Goal: Transaction & Acquisition: Purchase product/service

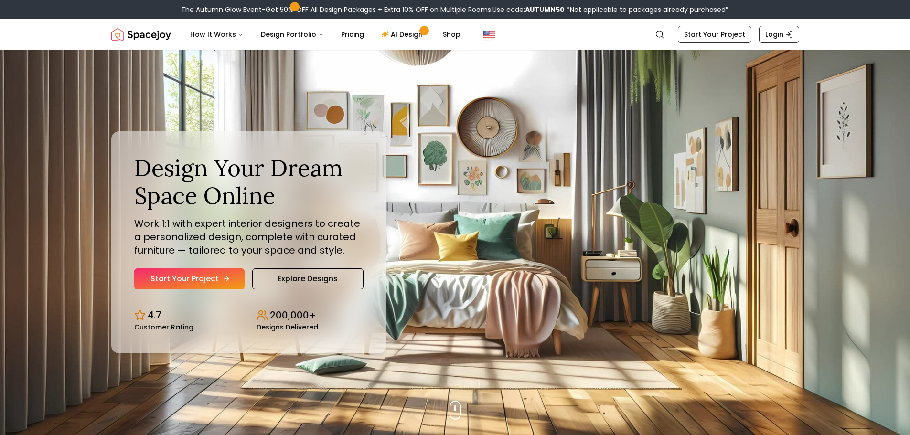
click at [185, 281] on link "Start Your Project" at bounding box center [189, 278] width 110 height 21
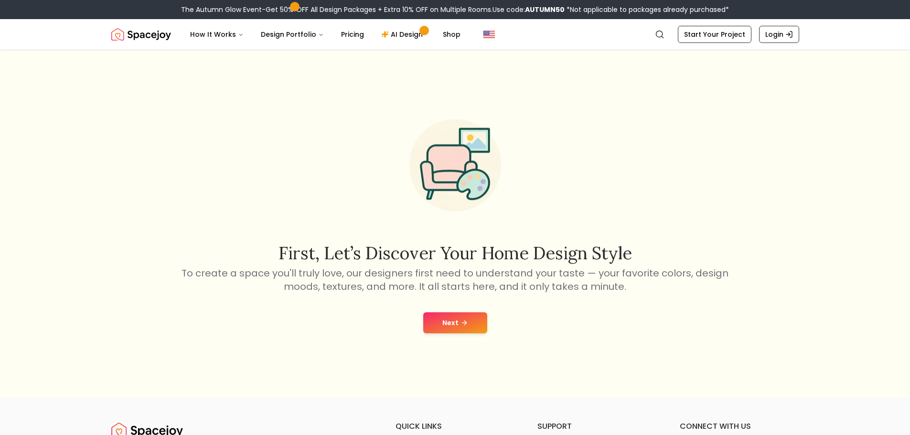
click at [464, 325] on icon at bounding box center [465, 323] width 2 height 4
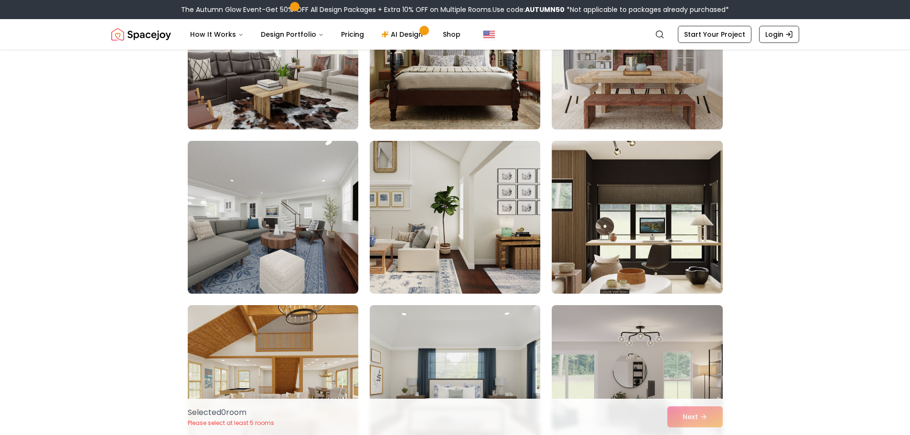
scroll to position [382, 0]
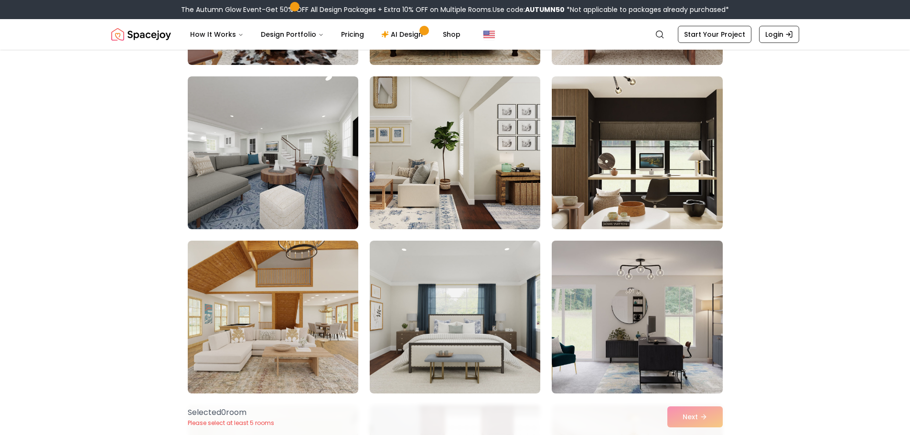
click at [655, 331] on img at bounding box center [636, 317] width 179 height 160
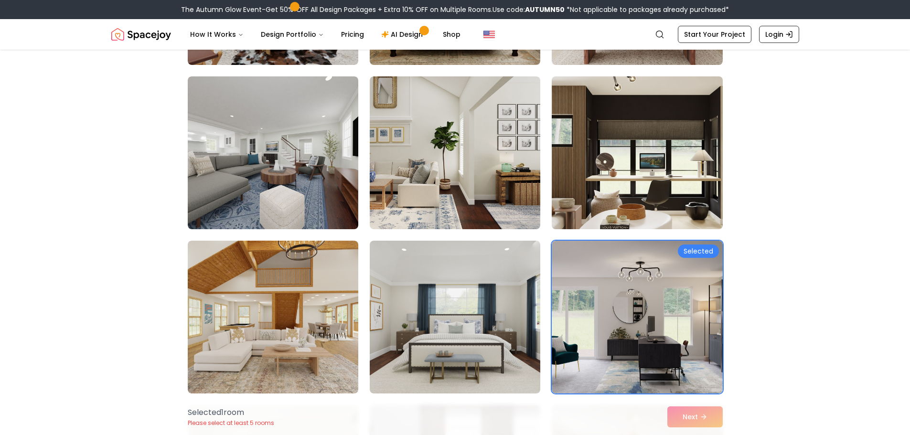
click at [678, 168] on img at bounding box center [636, 153] width 179 height 160
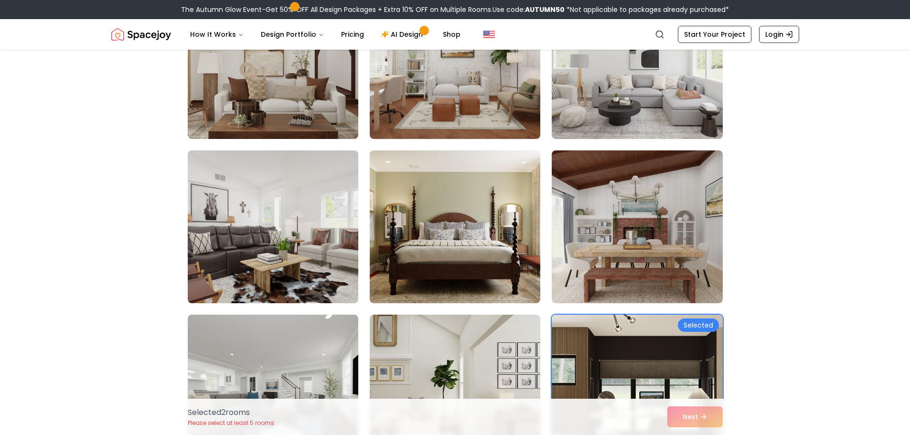
scroll to position [143, 0]
click at [670, 100] on img at bounding box center [636, 63] width 179 height 160
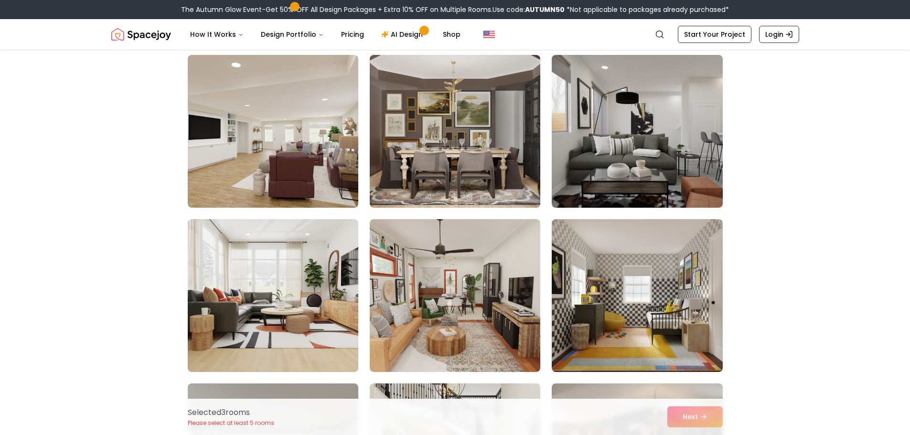
scroll to position [1003, 0]
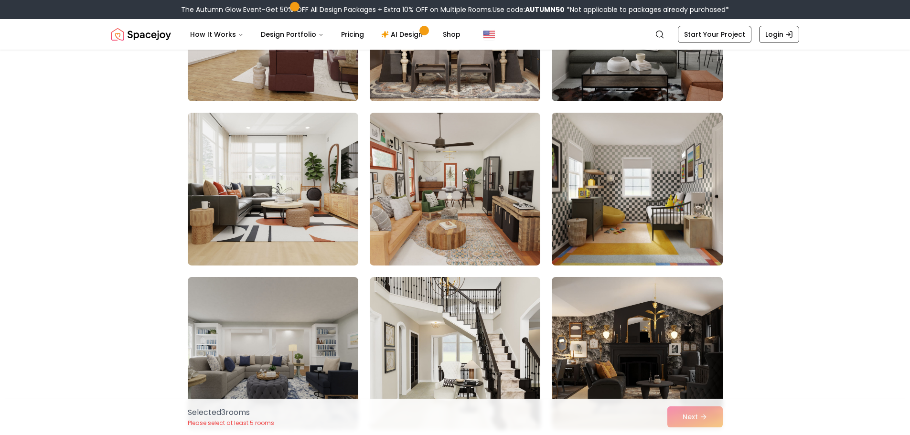
click at [676, 221] on img at bounding box center [636, 189] width 179 height 160
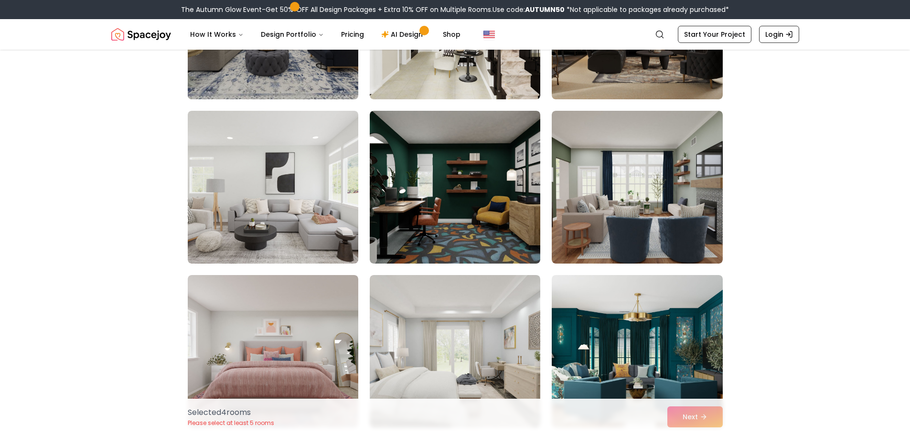
scroll to position [1337, 0]
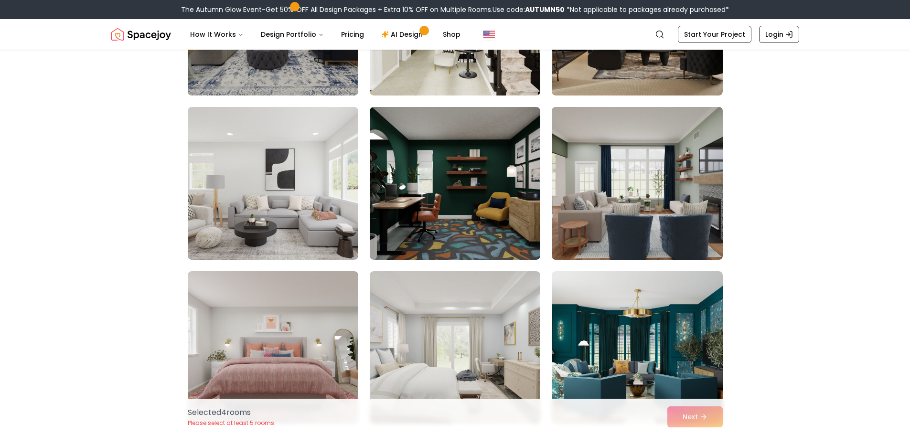
click at [653, 192] on img at bounding box center [636, 183] width 179 height 160
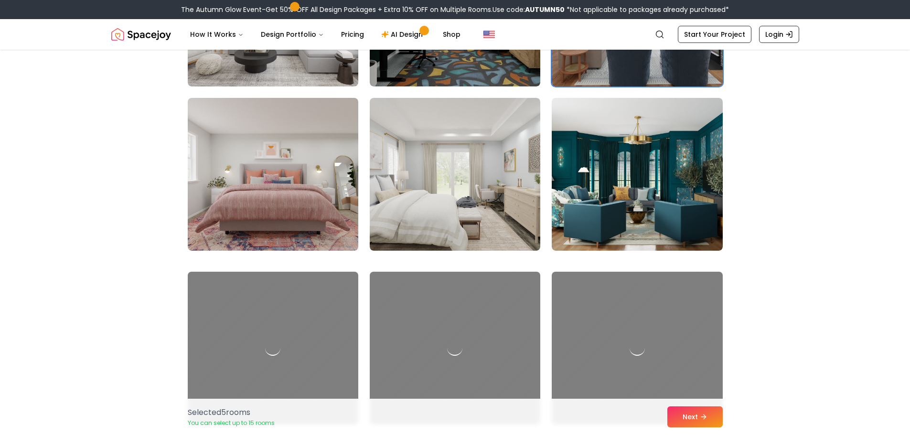
scroll to position [1528, 0]
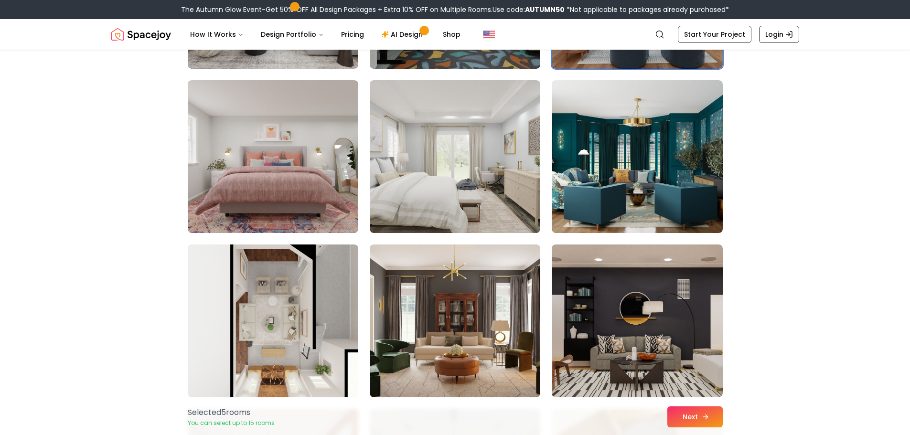
click at [705, 414] on icon at bounding box center [706, 416] width 2 height 4
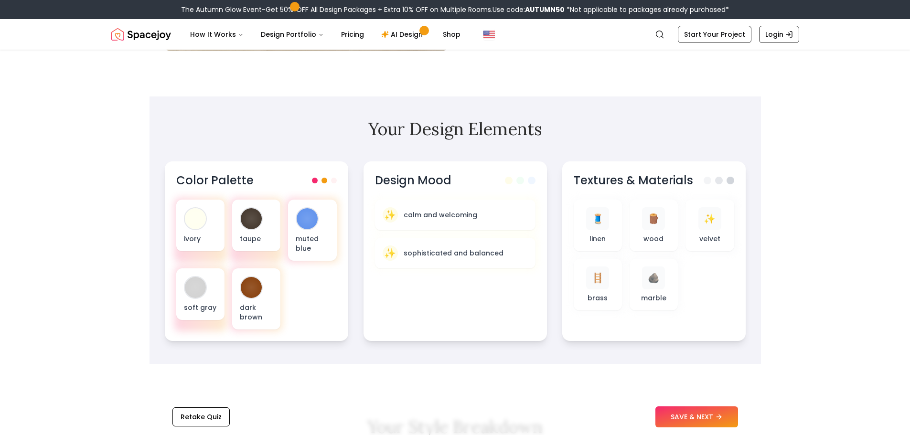
scroll to position [239, 0]
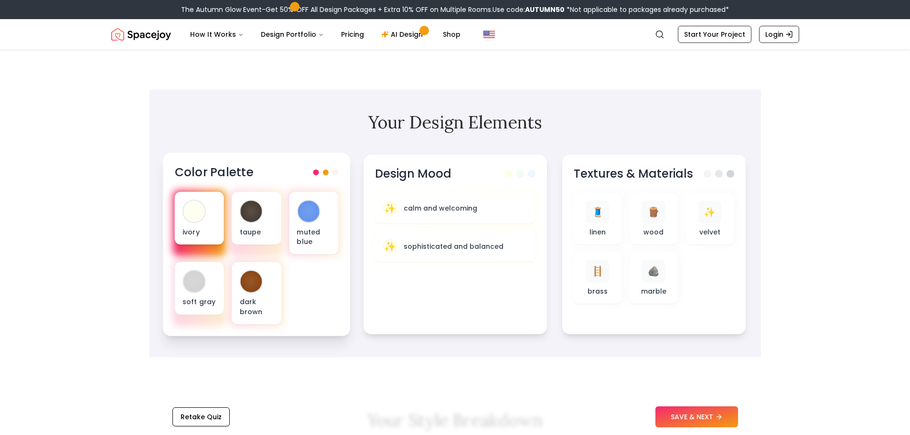
click at [209, 217] on div "ivory" at bounding box center [198, 218] width 49 height 53
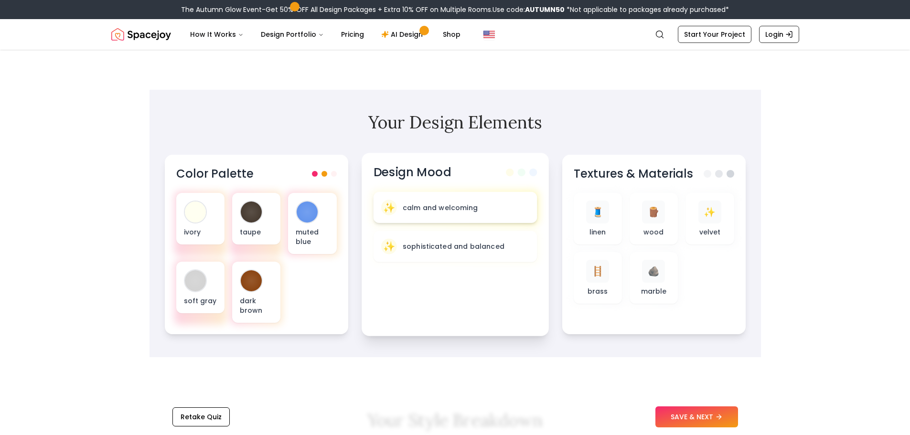
click at [479, 210] on div "✨ calm and welcoming" at bounding box center [455, 208] width 148 height 16
click at [705, 415] on button "SAVE & NEXT" at bounding box center [696, 416] width 83 height 21
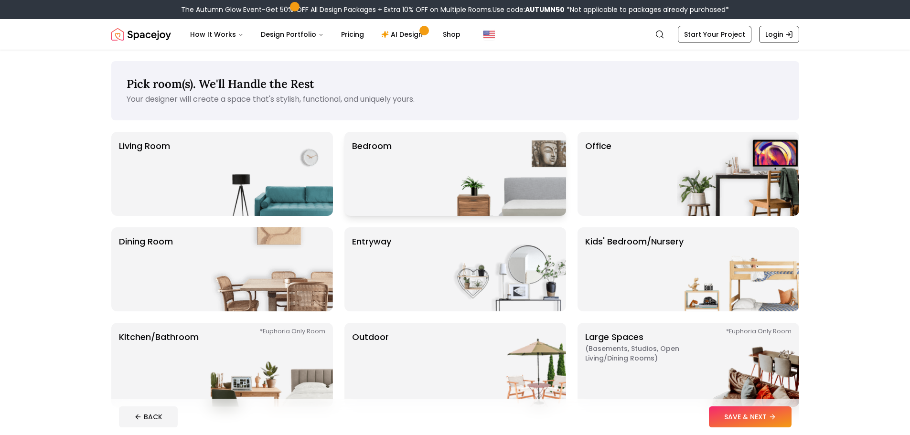
click at [455, 146] on img at bounding box center [505, 174] width 122 height 84
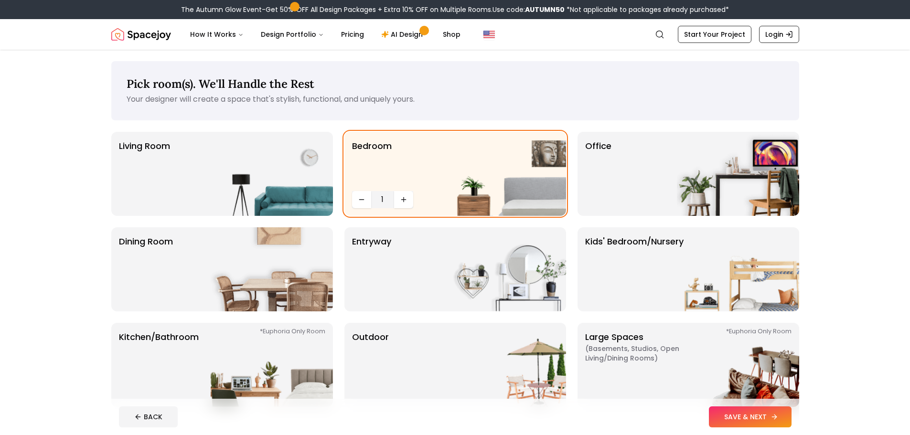
click at [751, 408] on button "SAVE & NEXT" at bounding box center [750, 416] width 83 height 21
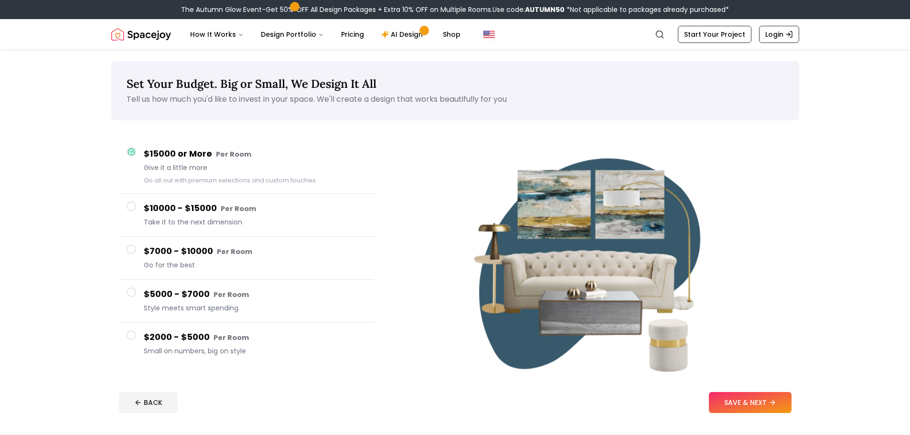
click at [131, 246] on span at bounding box center [132, 249] width 10 height 10
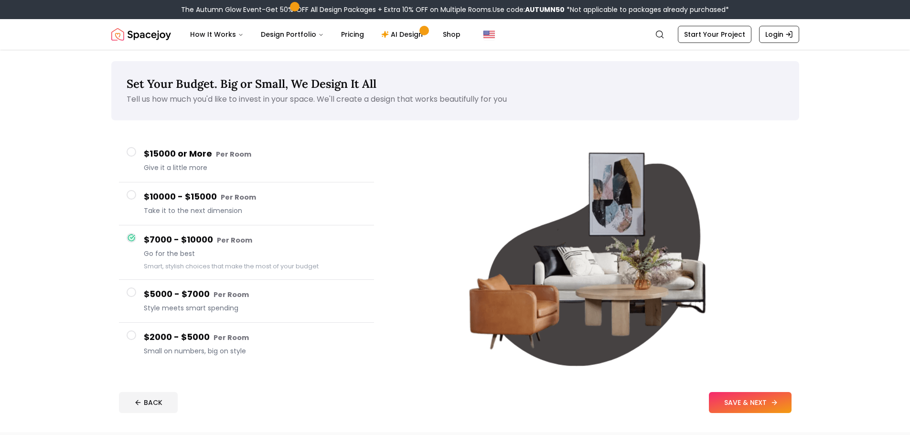
click at [763, 400] on button "SAVE & NEXT" at bounding box center [750, 402] width 83 height 21
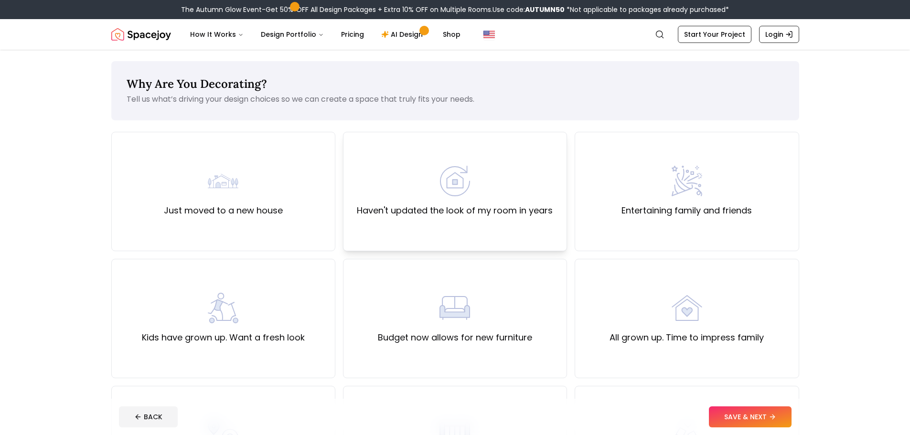
click at [493, 214] on label "Haven't updated the look of my room in years" at bounding box center [455, 210] width 196 height 13
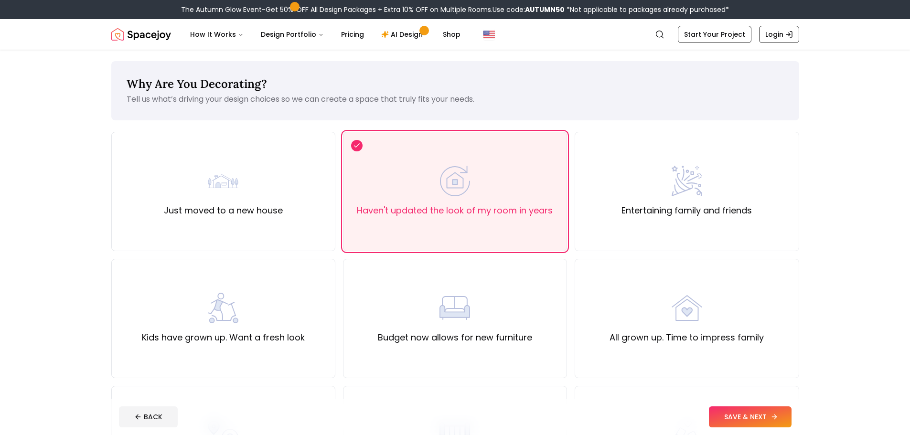
click at [763, 417] on button "SAVE & NEXT" at bounding box center [750, 416] width 83 height 21
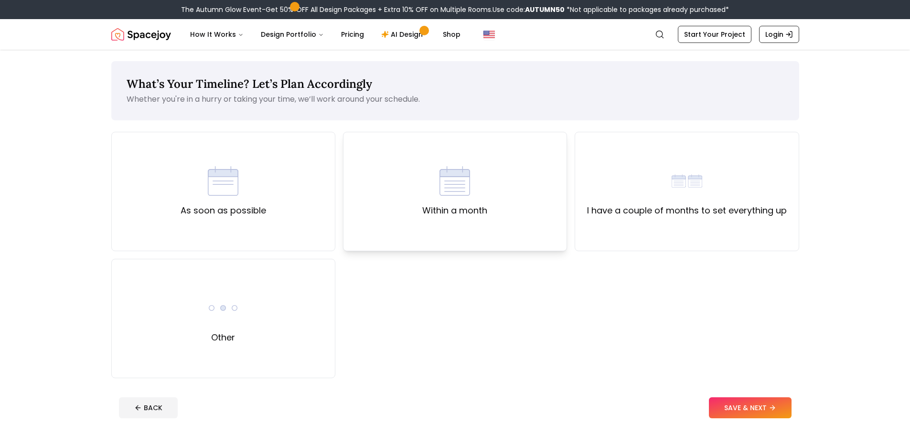
drag, startPoint x: 462, startPoint y: 207, endPoint x: 479, endPoint y: 215, distance: 19.0
click at [462, 207] on label "Within a month" at bounding box center [454, 210] width 65 height 13
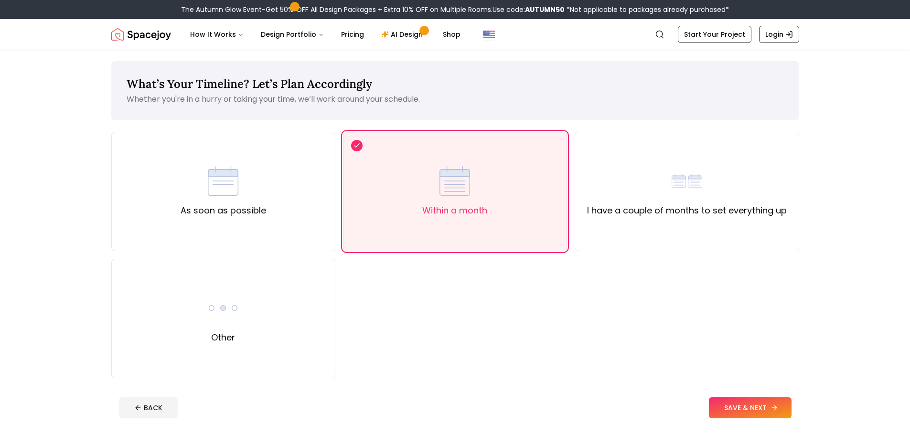
click at [789, 414] on button "SAVE & NEXT" at bounding box center [750, 407] width 83 height 21
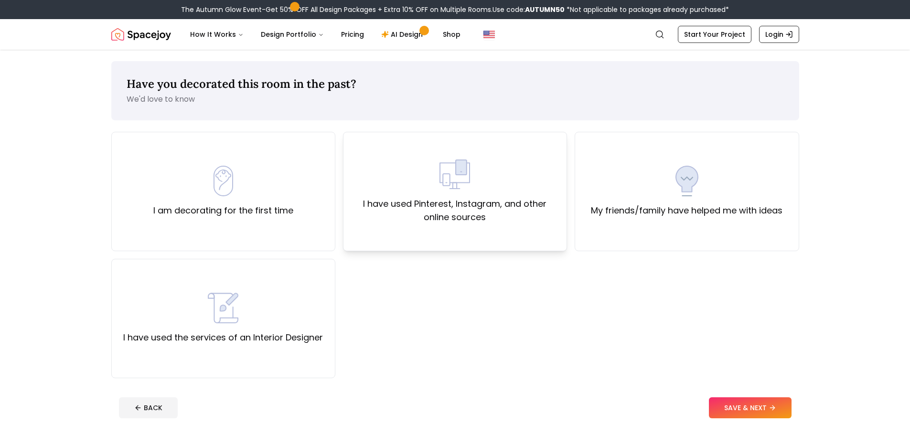
click at [503, 209] on label "I have used Pinterest, Instagram, and other online sources" at bounding box center [455, 210] width 208 height 27
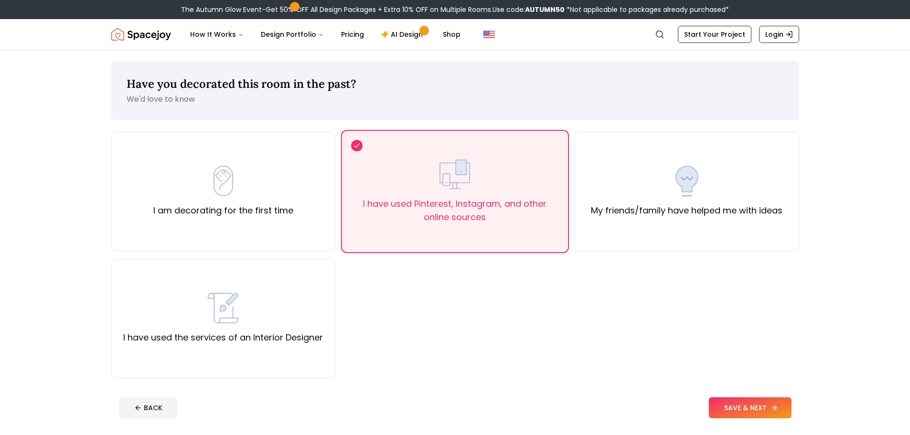
click at [759, 412] on button "SAVE & NEXT" at bounding box center [750, 407] width 83 height 21
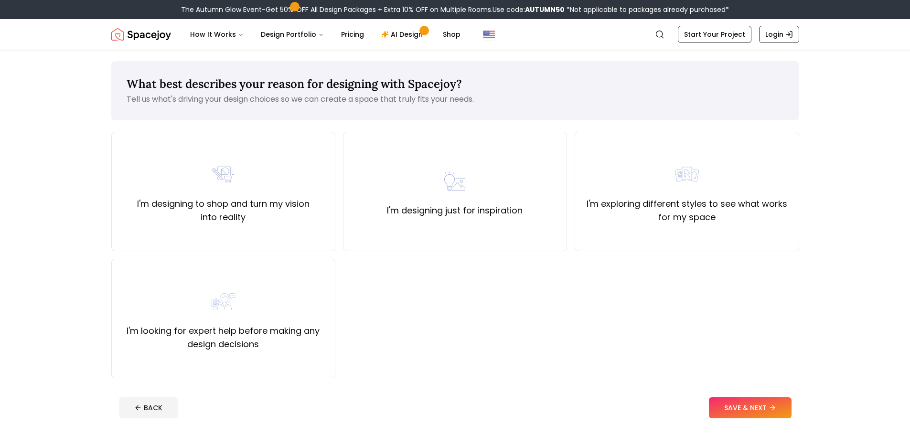
click at [813, 214] on div "What best describes your reason for designing with Spacejoy? Tell us what's dri…" at bounding box center [454, 244] width 733 height 388
click at [335, 207] on div "I'm designing to shop and turn my vision into reality I'm designing just for in…" at bounding box center [454, 255] width 687 height 246
click at [315, 226] on div "I'm designing to shop and turn my vision into reality" at bounding box center [223, 191] width 224 height 119
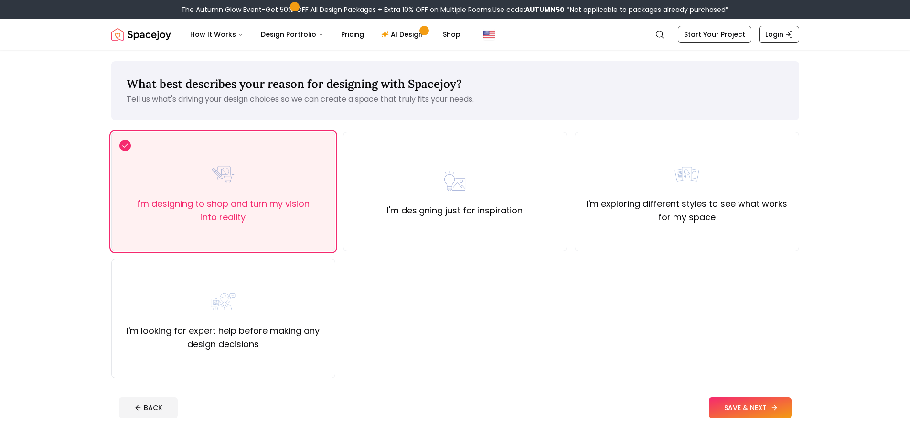
click at [786, 407] on button "SAVE & NEXT" at bounding box center [750, 407] width 83 height 21
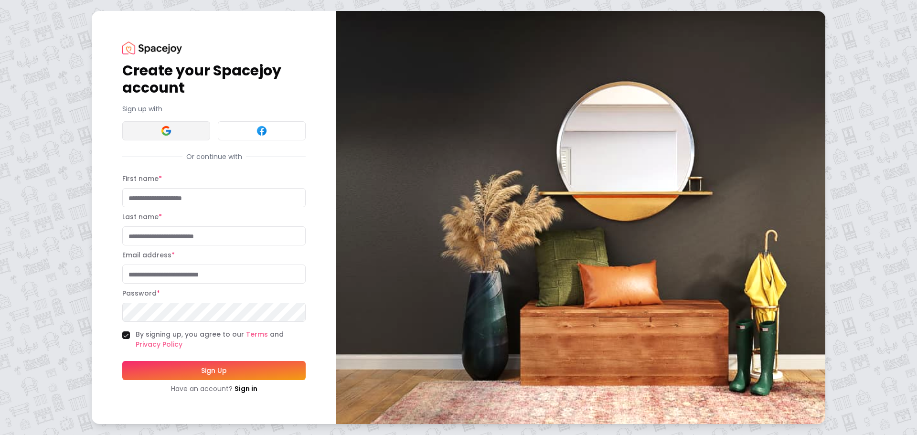
click at [178, 132] on button at bounding box center [166, 130] width 88 height 19
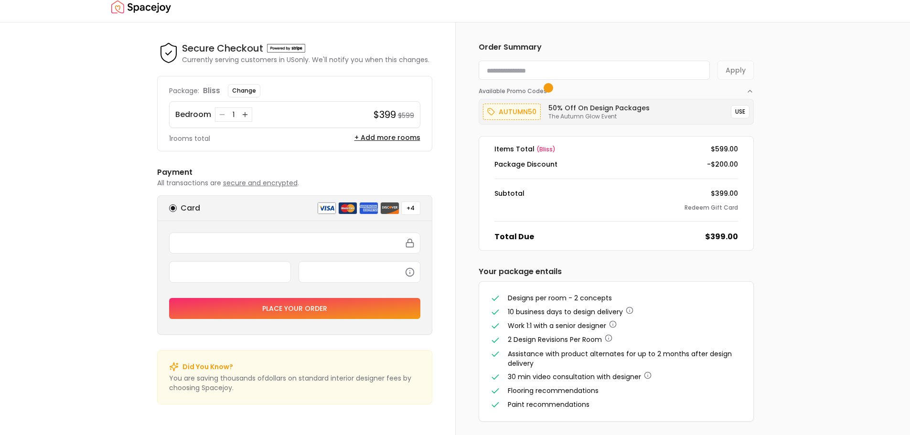
scroll to position [14, 0]
